Goal: Entertainment & Leisure: Browse casually

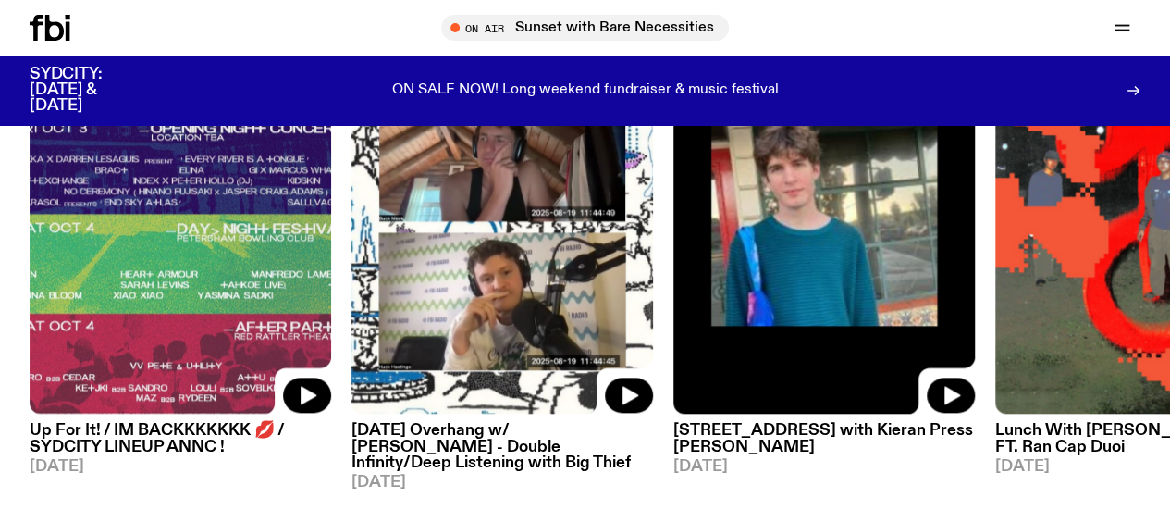
scroll to position [837, 0]
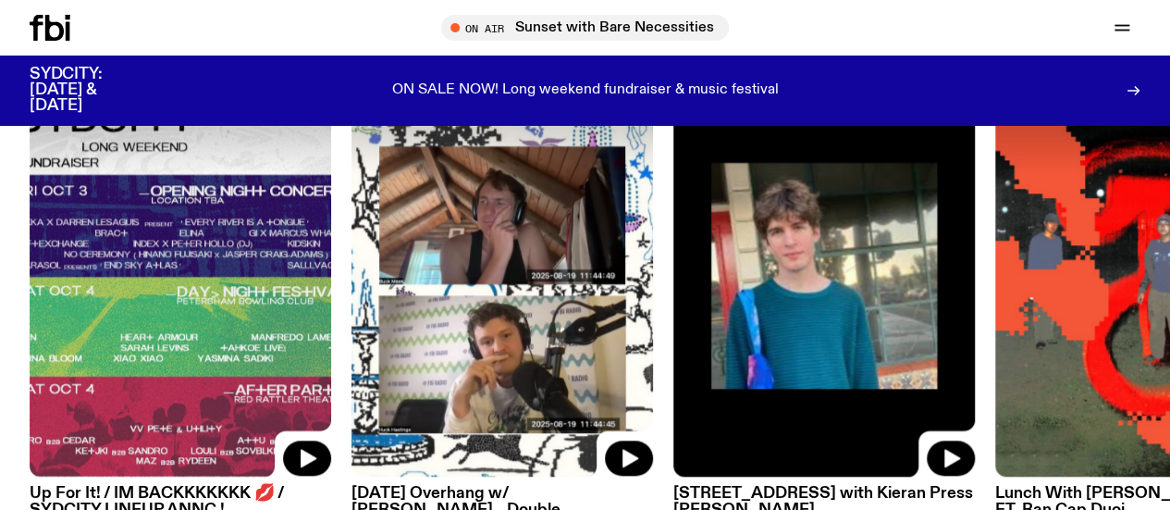
click at [142, 243] on img at bounding box center [181, 276] width 302 height 402
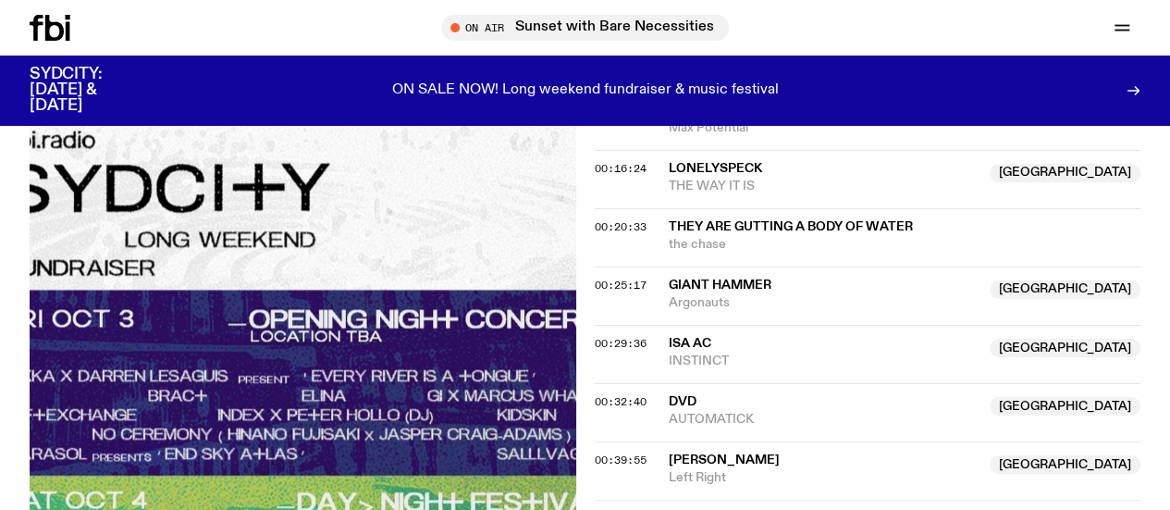
scroll to position [842, 0]
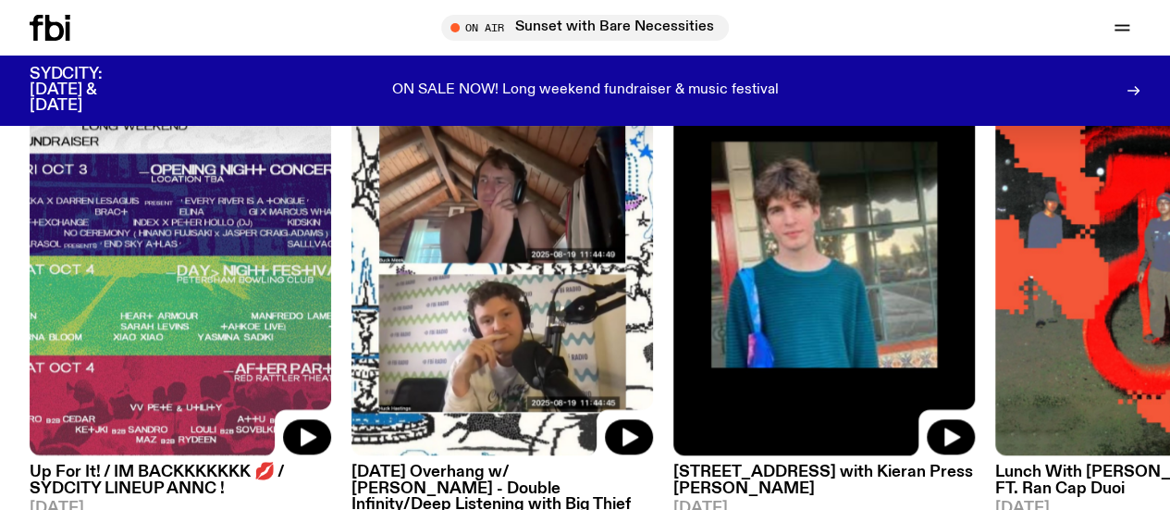
scroll to position [853, 0]
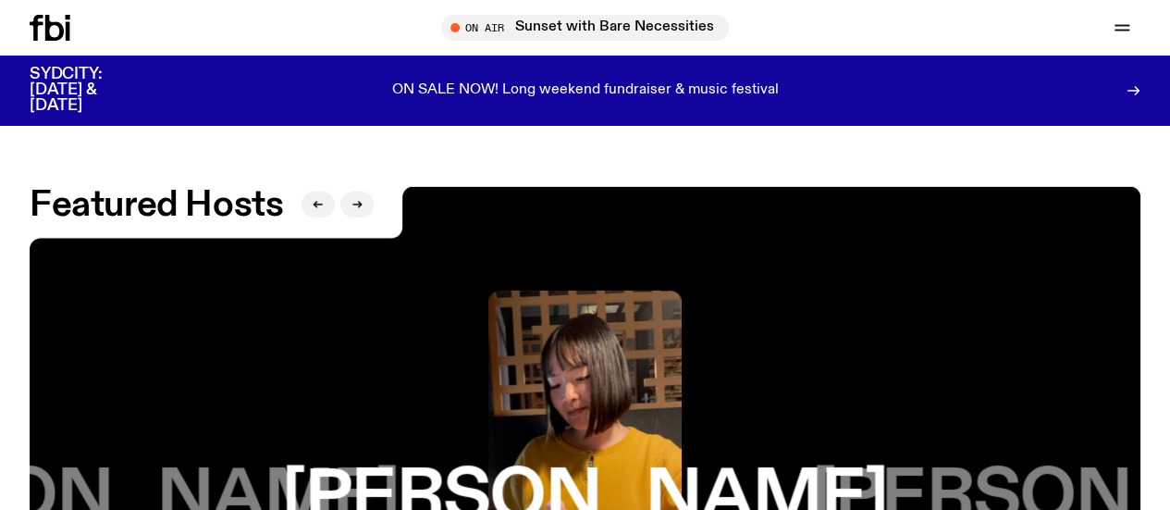
scroll to position [3130, 0]
